Goal: Communication & Community: Participate in discussion

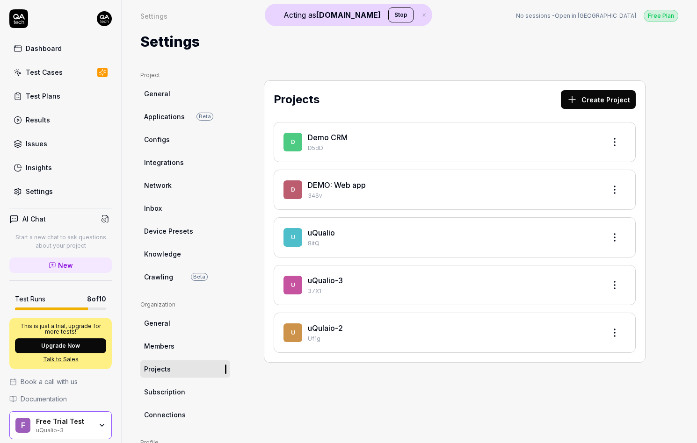
click at [53, 417] on div "F Free Trial Test uQualio-3" at bounding box center [60, 426] width 102 height 28
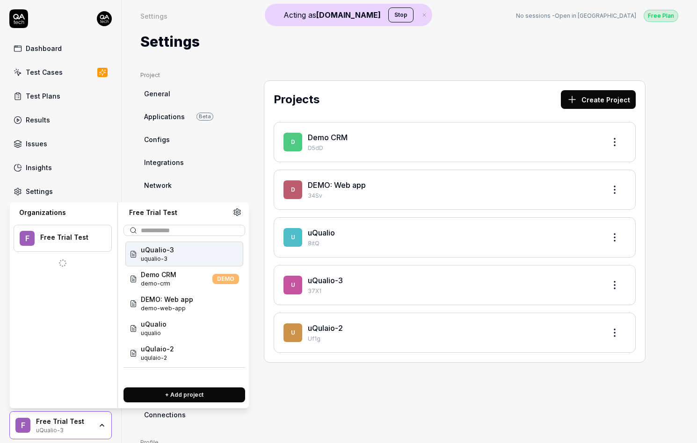
click at [55, 426] on div "Free Trial Test" at bounding box center [64, 422] width 56 height 8
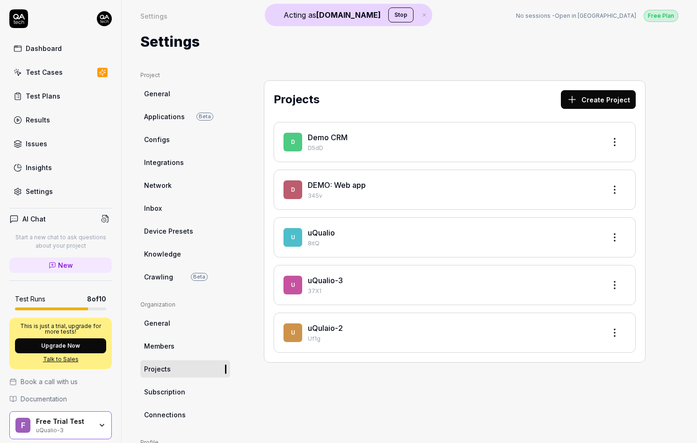
click at [388, 15] on button "Stop" at bounding box center [400, 14] width 25 height 15
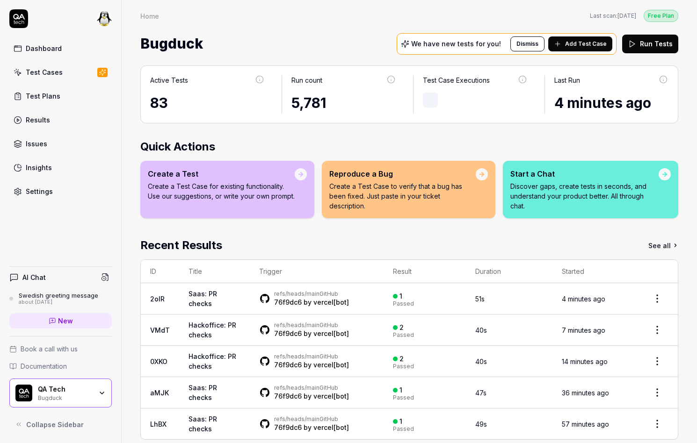
click at [67, 321] on span "New" at bounding box center [65, 321] width 15 height 10
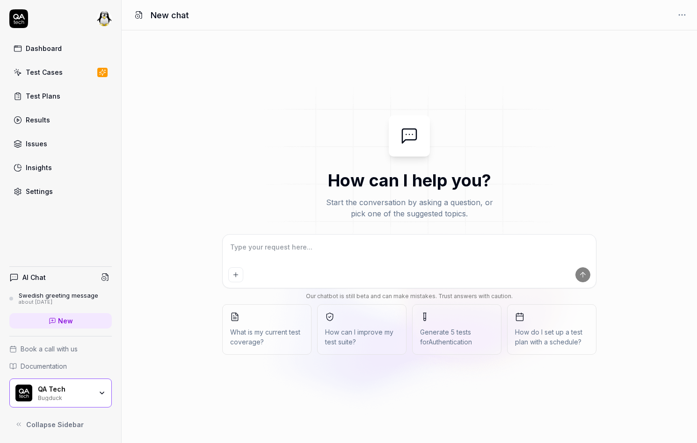
type textarea "H"
type textarea "*"
type textarea "He"
type textarea "*"
type textarea "Hey"
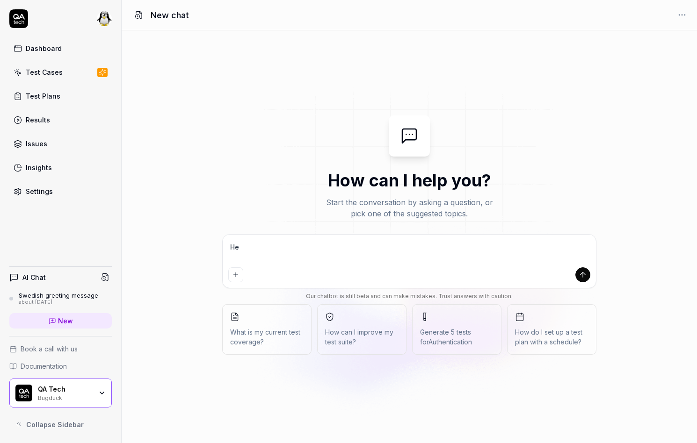
type textarea "*"
type textarea "Hey"
type textarea "*"
type textarea "Hey w"
type textarea "*"
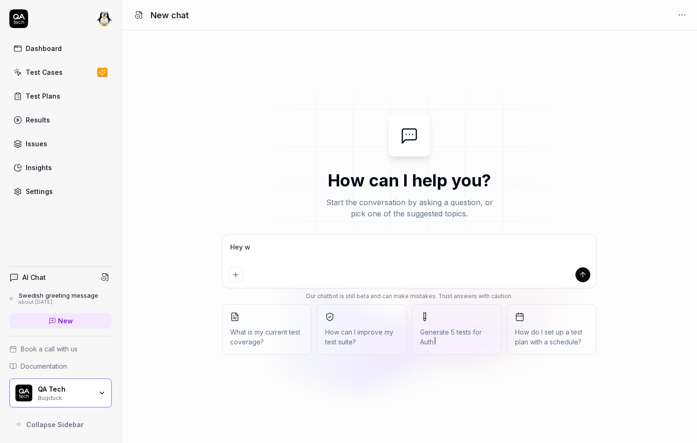
type textarea "Hey wh"
type textarea "*"
type textarea "Hey wha"
type textarea "*"
type textarea "Hey what"
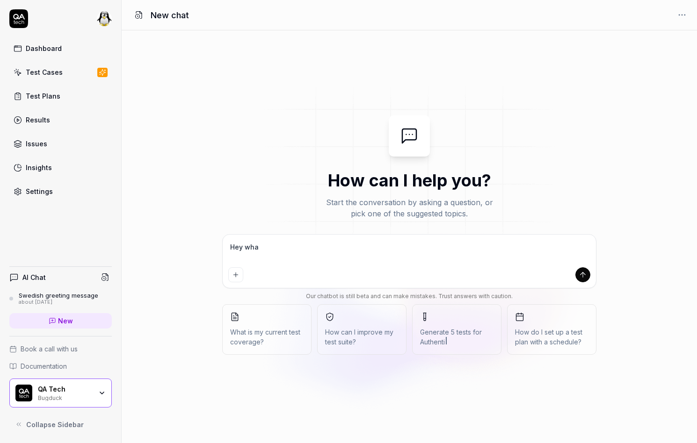
type textarea "*"
type textarea "Hey whats"
type textarea "*"
type textarea "Hey whatsu"
type textarea "*"
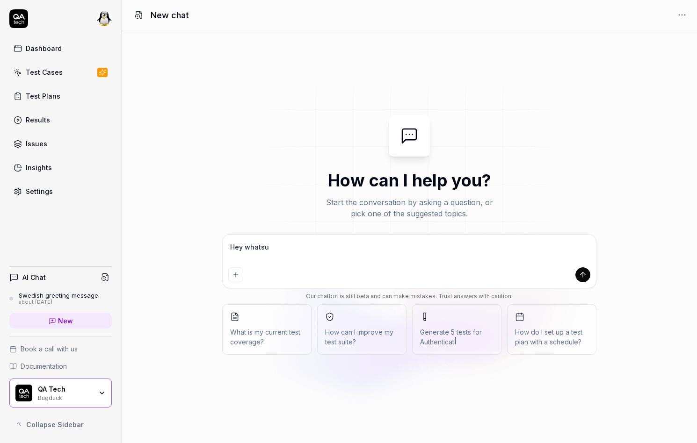
type textarea "Hey whatsup"
type textarea "*"
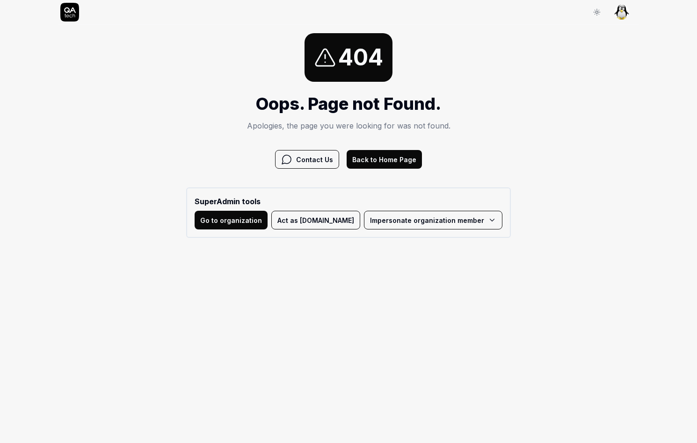
click at [329, 223] on button "Act as QA.tech" at bounding box center [315, 220] width 89 height 19
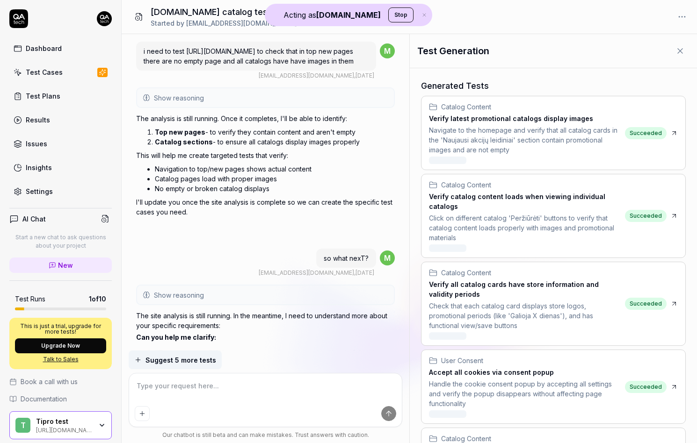
scroll to position [1646, 0]
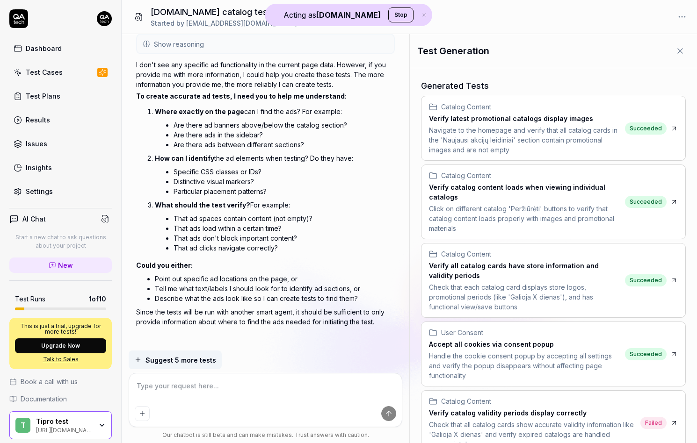
type textarea "*"
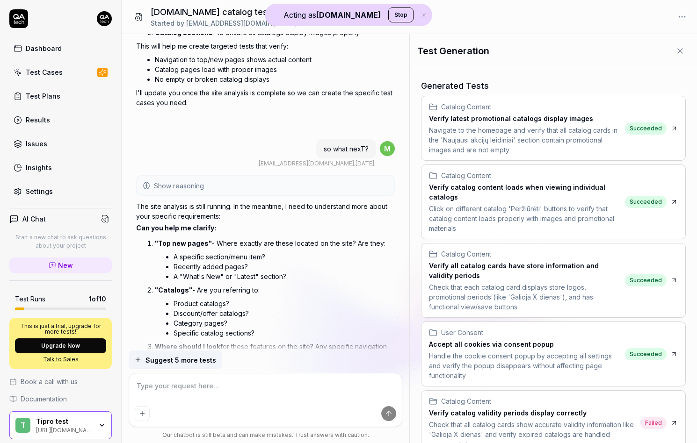
scroll to position [0, 0]
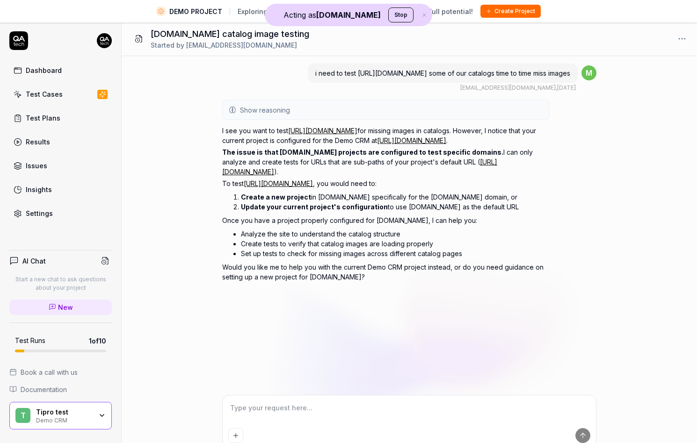
type textarea "*"
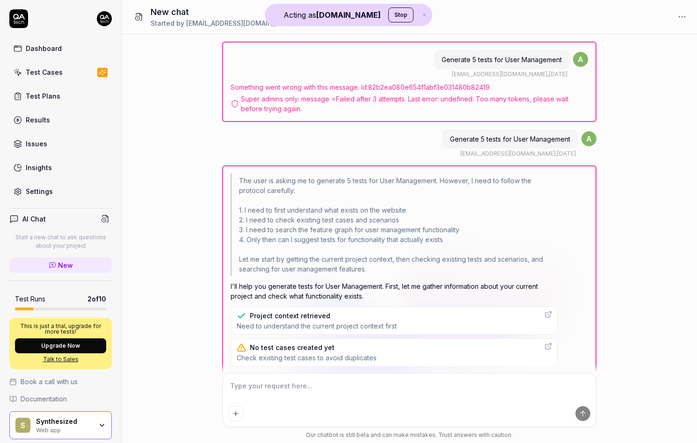
scroll to position [367, 0]
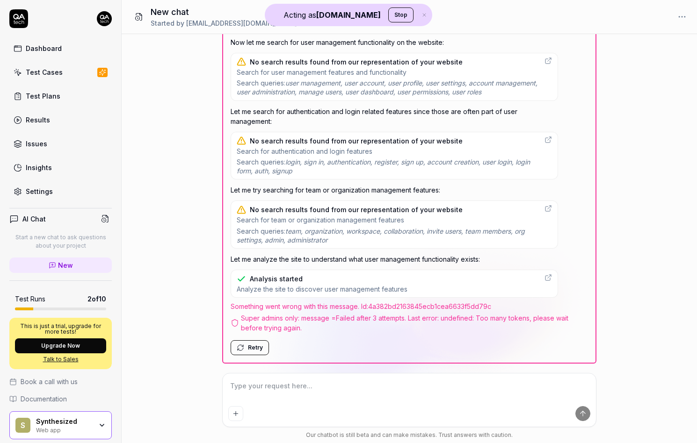
type textarea "*"
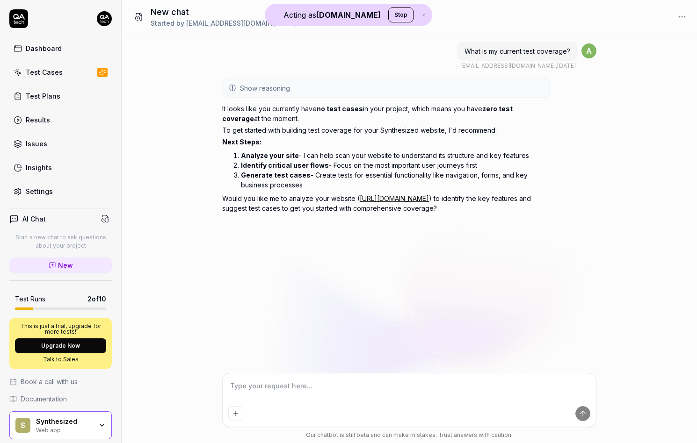
type textarea "*"
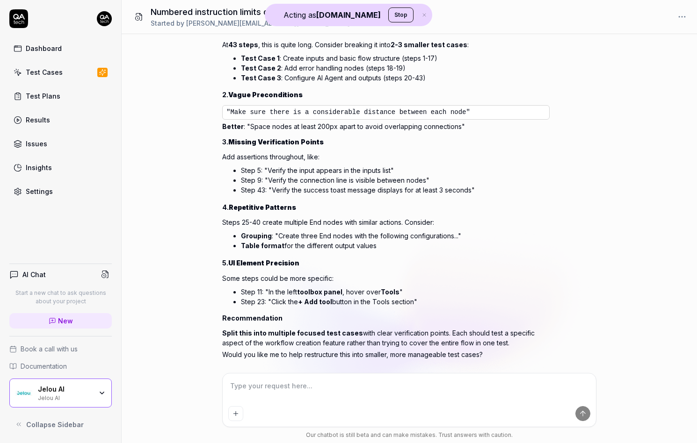
type textarea "*"
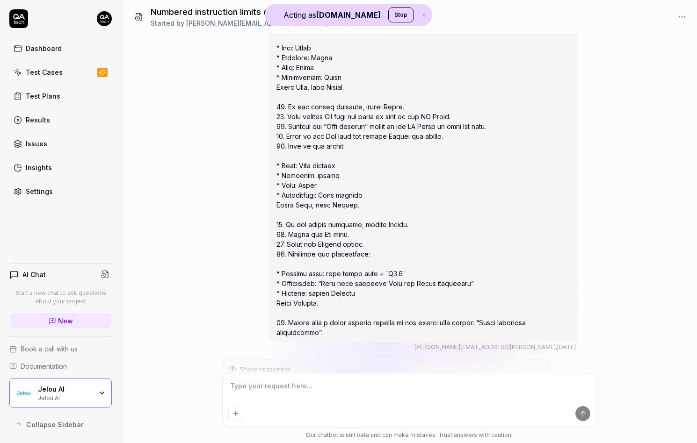
scroll to position [1925, 0]
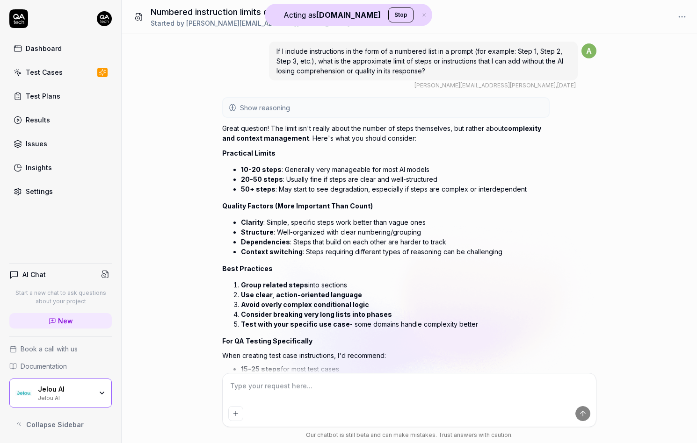
scroll to position [1925, 0]
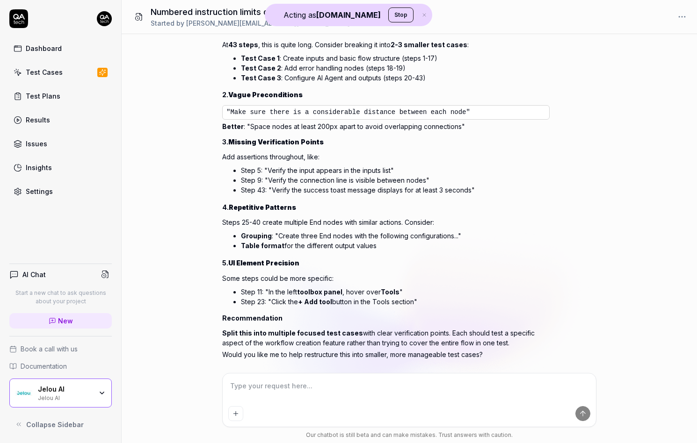
type textarea "*"
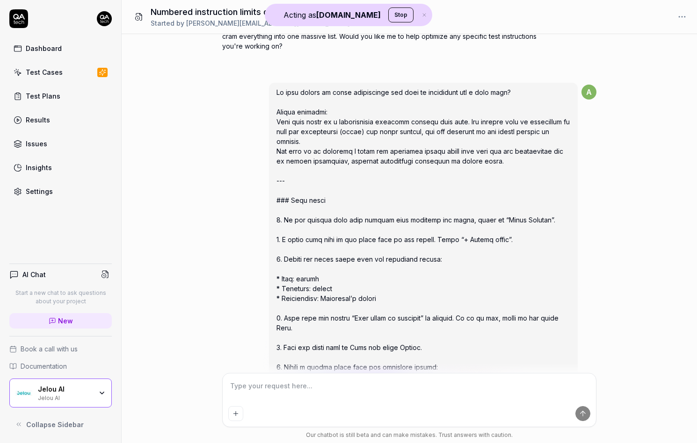
scroll to position [347, 0]
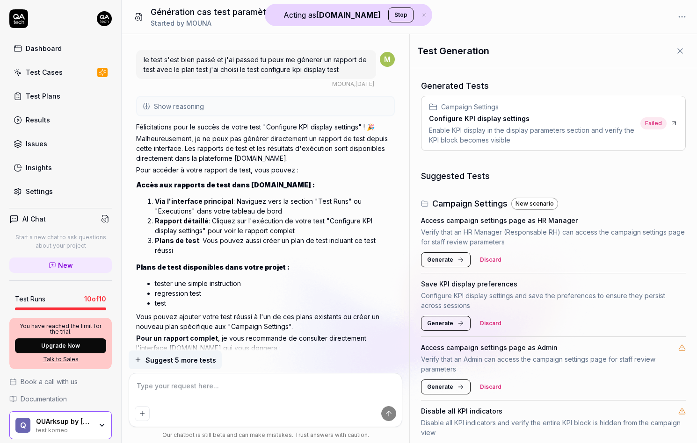
type textarea "*"
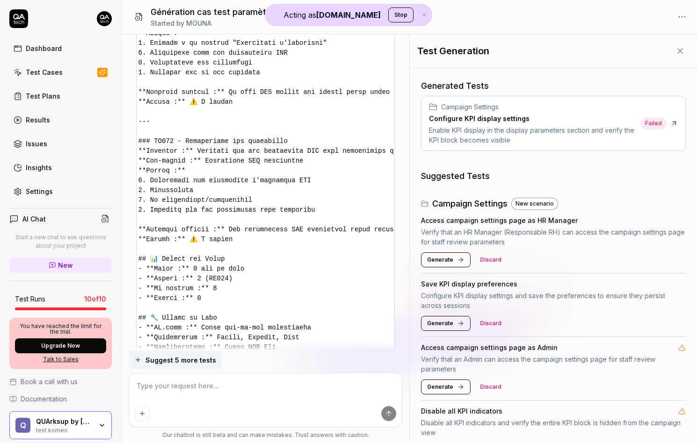
scroll to position [1488, 0]
